Goal: Find specific page/section: Locate item on page

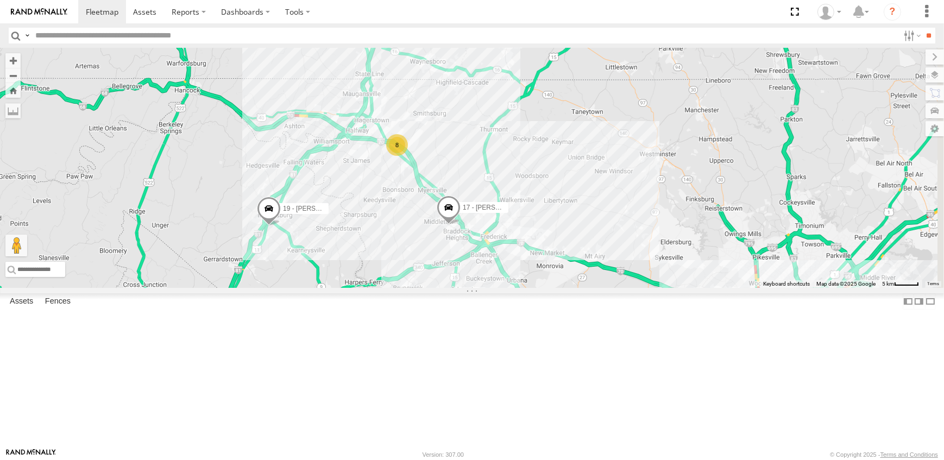
drag, startPoint x: 745, startPoint y: 358, endPoint x: 664, endPoint y: 310, distance: 94.3
click at [664, 288] on div "19 - [PERSON_NAME] 17 - [PERSON_NAME] 10 - [PERSON_NAME] 8" at bounding box center [472, 168] width 944 height 240
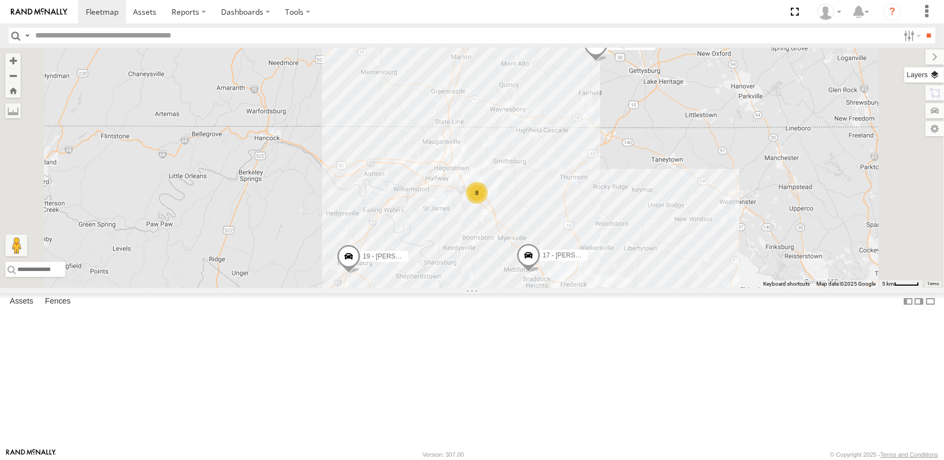
click at [934, 71] on label at bounding box center [924, 74] width 40 height 15
click at [0, 0] on span "Overlays" at bounding box center [0, 0] width 0 height 0
click at [0, 0] on span "Traffic" at bounding box center [0, 0] width 0 height 0
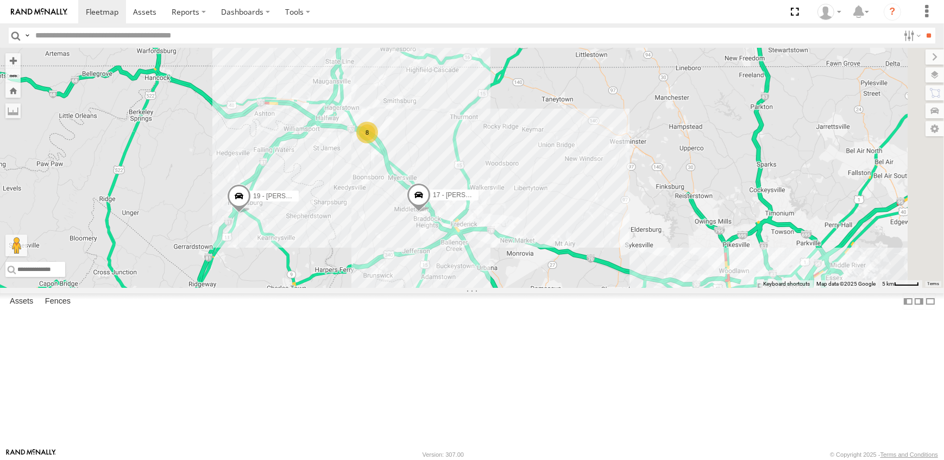
drag, startPoint x: 605, startPoint y: 368, endPoint x: 558, endPoint y: 342, distance: 52.8
click at [558, 288] on div "19 - [PERSON_NAME] 17 - [PERSON_NAME] 10 - [PERSON_NAME] 8" at bounding box center [472, 168] width 944 height 240
